Goal: Task Accomplishment & Management: Manage account settings

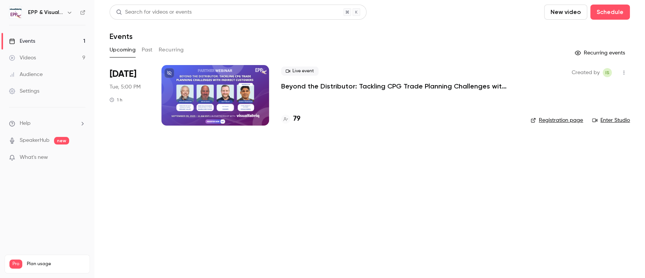
click at [380, 86] on p "Beyond the Distributor: Tackling CPG Trade Planning Challenges with Indirect Cu…" at bounding box center [394, 86] width 227 height 9
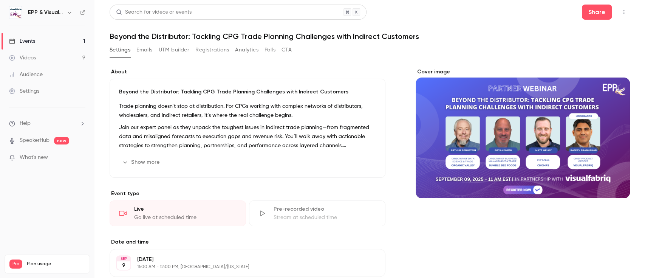
click at [209, 51] on button "Registrations" at bounding box center [212, 50] width 34 height 12
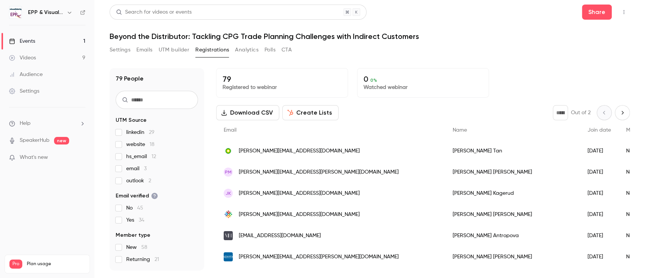
click at [340, 233] on div "[EMAIL_ADDRESS][DOMAIN_NAME]" at bounding box center [330, 235] width 229 height 21
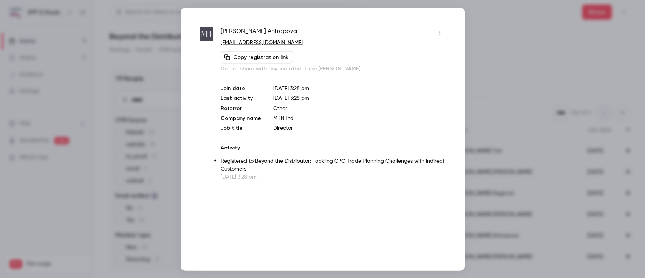
click at [439, 35] on icon "button" at bounding box center [440, 32] width 6 height 5
click at [413, 50] on div "Block from all events" at bounding box center [410, 52] width 57 height 8
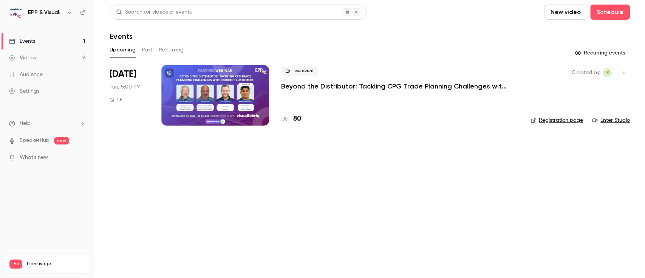
click at [204, 83] on div at bounding box center [215, 95] width 108 height 60
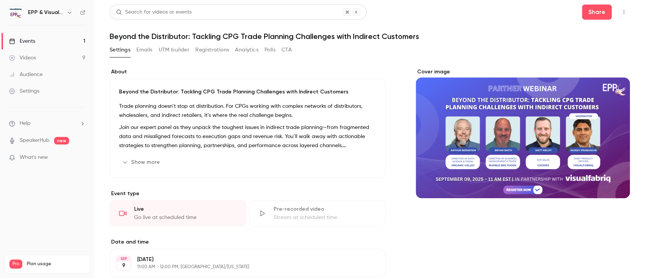
click at [223, 50] on button "Registrations" at bounding box center [212, 50] width 34 height 12
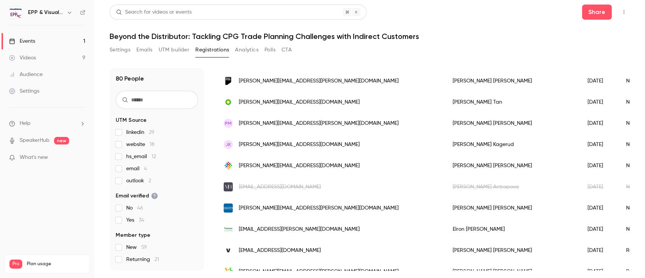
scroll to position [70, 0]
click at [286, 191] on div "[EMAIL_ADDRESS][DOMAIN_NAME]" at bounding box center [330, 186] width 229 height 21
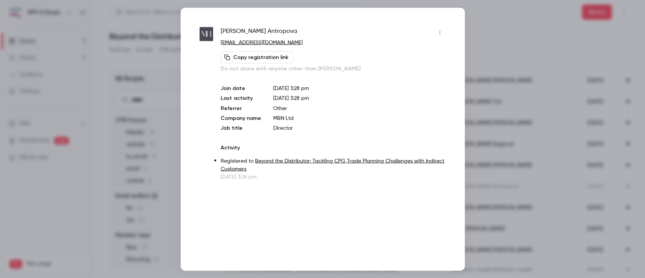
click at [433, 36] on div "[PERSON_NAME]" at bounding box center [333, 32] width 225 height 12
click at [442, 34] on icon "button" at bounding box center [440, 32] width 6 height 5
click at [423, 56] on li "Unblock from all events" at bounding box center [405, 52] width 82 height 20
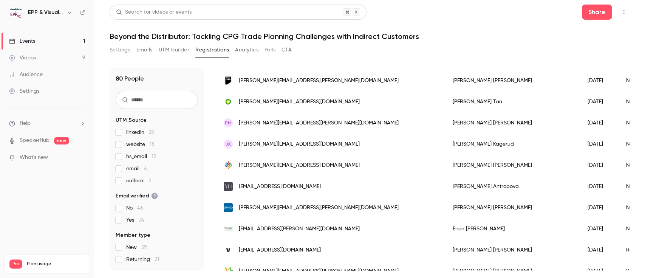
scroll to position [0, 0]
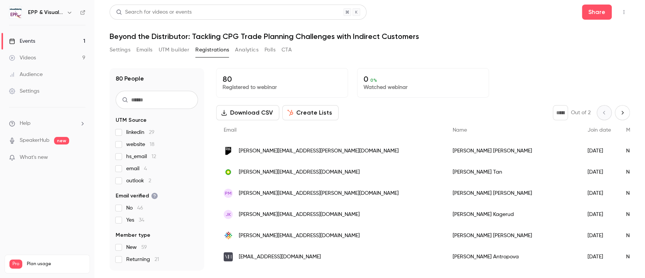
click at [469, 61] on div "80 People UTM Source linkedin 29 website 18 hs_email 12 email 4 outlook 2 Email…" at bounding box center [370, 164] width 521 height 211
